Goal: Task Accomplishment & Management: Manage account settings

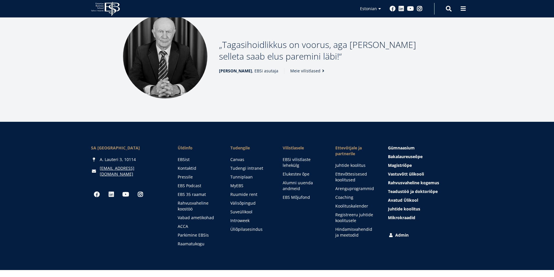
scroll to position [790, 0]
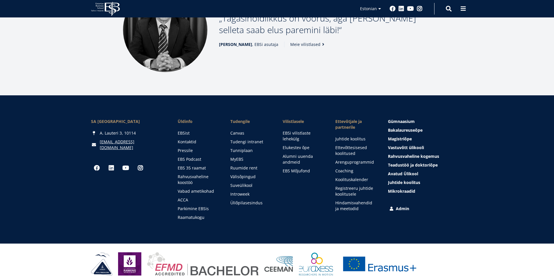
click at [406, 206] on link "Admin" at bounding box center [426, 209] width 75 height 6
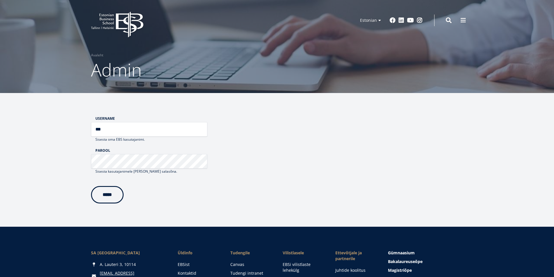
type input "***"
click at [113, 195] on input "*****" at bounding box center [107, 193] width 33 height 17
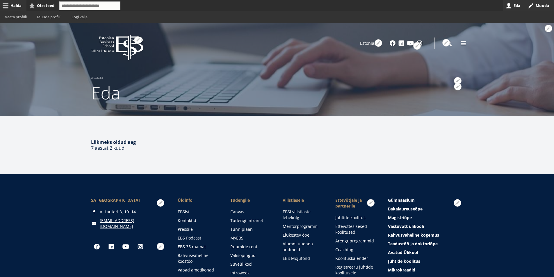
click at [13, 4] on link "Halda" at bounding box center [13, 5] width 26 height 11
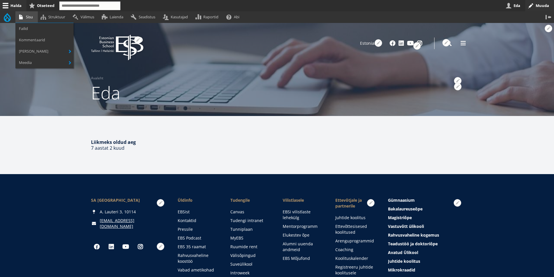
click at [33, 19] on link "Sisu" at bounding box center [26, 16] width 22 height 11
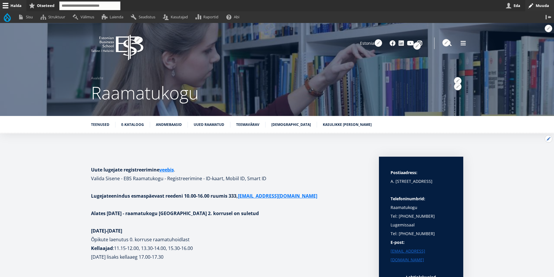
click at [546, 137] on button "Avatud Teenused seaded" at bounding box center [549, 139] width 8 height 8
click at [533, 153] on link "Muuda" at bounding box center [539, 155] width 26 height 6
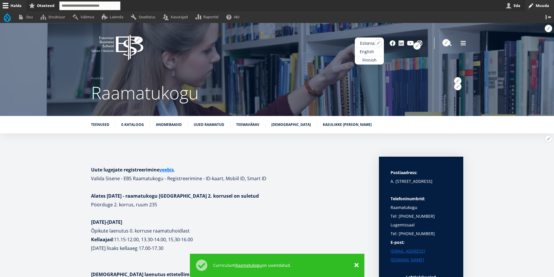
click at [366, 51] on link "English" at bounding box center [369, 52] width 29 height 8
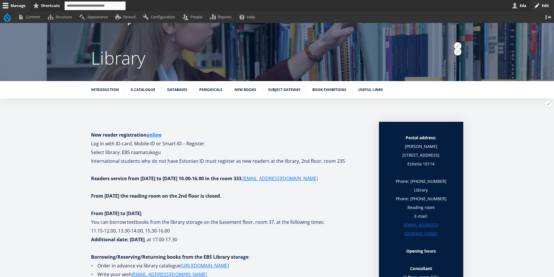
scroll to position [87, 0]
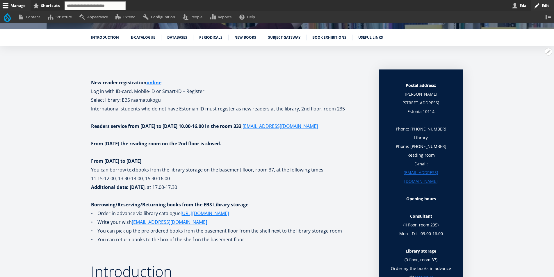
click at [221, 145] on strong "From May 26, 2025 the reading room on the 2nd floor is closed." at bounding box center [156, 144] width 130 height 6
click at [245, 144] on p "From May 26, 2025 the reading room on the 2nd floor is closed." at bounding box center [229, 147] width 276 height 17
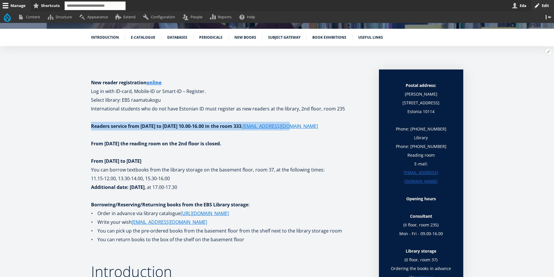
drag, startPoint x: 311, startPoint y: 125, endPoint x: 91, endPoint y: 127, distance: 220.2
click at [91, 127] on p "Readers service from Monday to Friday 10.00-16.00 in the room 333 , raamatukogu…" at bounding box center [229, 126] width 276 height 9
copy p "Readers service from Monday to Friday 10.00-16.00 in the room 333 , raamatukogu…"
click at [549, 52] on button "Open Introduction configuration options" at bounding box center [549, 52] width 8 height 8
click at [529, 68] on link "Edit" at bounding box center [536, 68] width 31 height 6
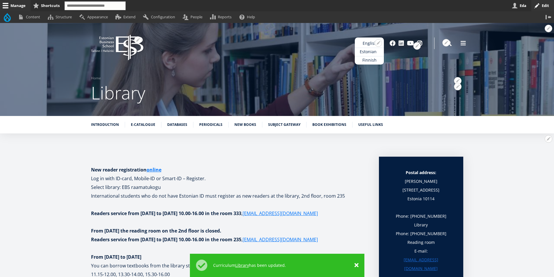
click at [367, 51] on link "Estonian" at bounding box center [369, 52] width 29 height 8
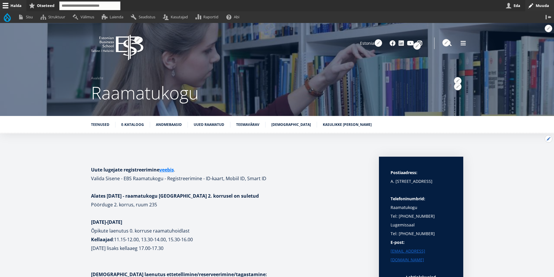
click at [546, 136] on button "Avatud Teenused seaded" at bounding box center [549, 139] width 8 height 8
click at [532, 155] on link "Muuda" at bounding box center [539, 155] width 26 height 6
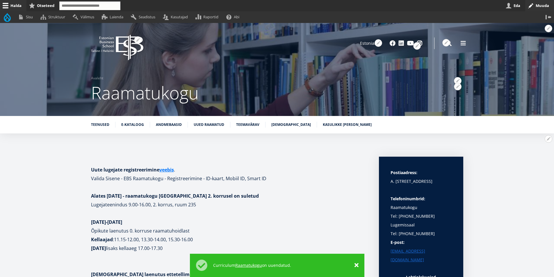
click at [289, 213] on p at bounding box center [229, 213] width 276 height 9
click at [370, 50] on link "English" at bounding box center [369, 52] width 29 height 8
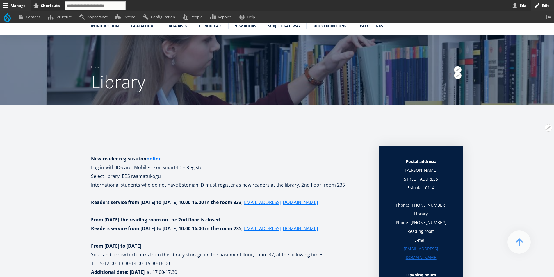
scroll to position [7, 0]
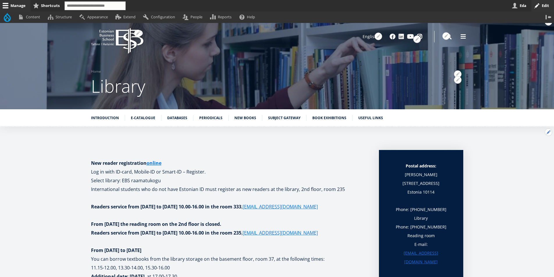
click at [550, 131] on button "Open Introduction configuration options" at bounding box center [549, 133] width 8 height 8
click at [527, 147] on link "Edit" at bounding box center [536, 148] width 31 height 6
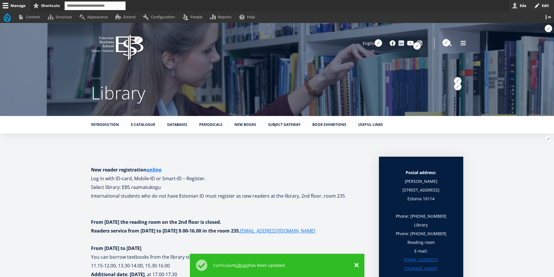
click at [523, 7] on link "Eda" at bounding box center [520, 5] width 22 height 11
click at [67, 17] on link "Log out" at bounding box center [71, 16] width 24 height 11
